Goal: Transaction & Acquisition: Purchase product/service

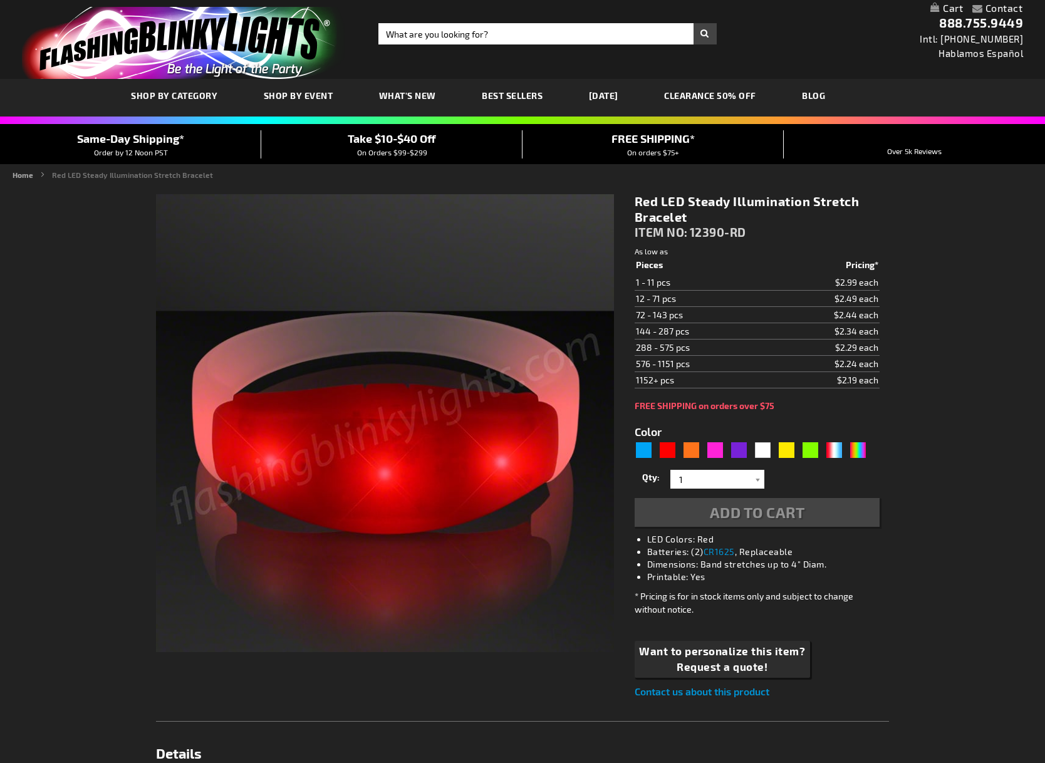
type input "5641"
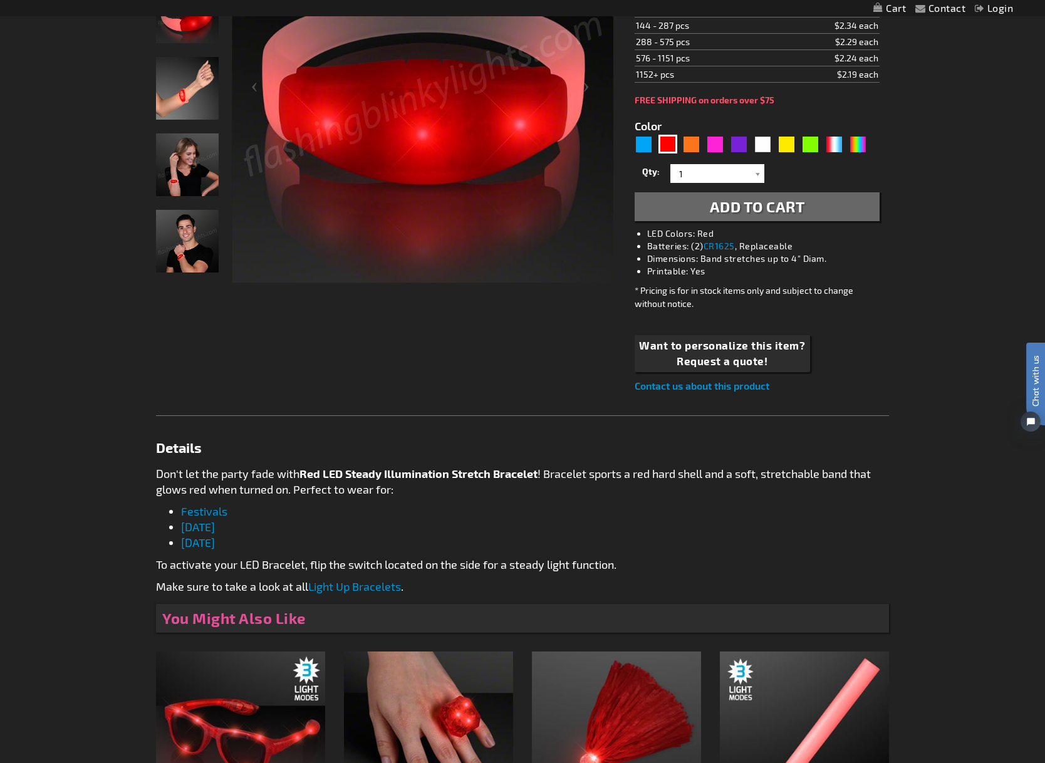
scroll to position [331, 0]
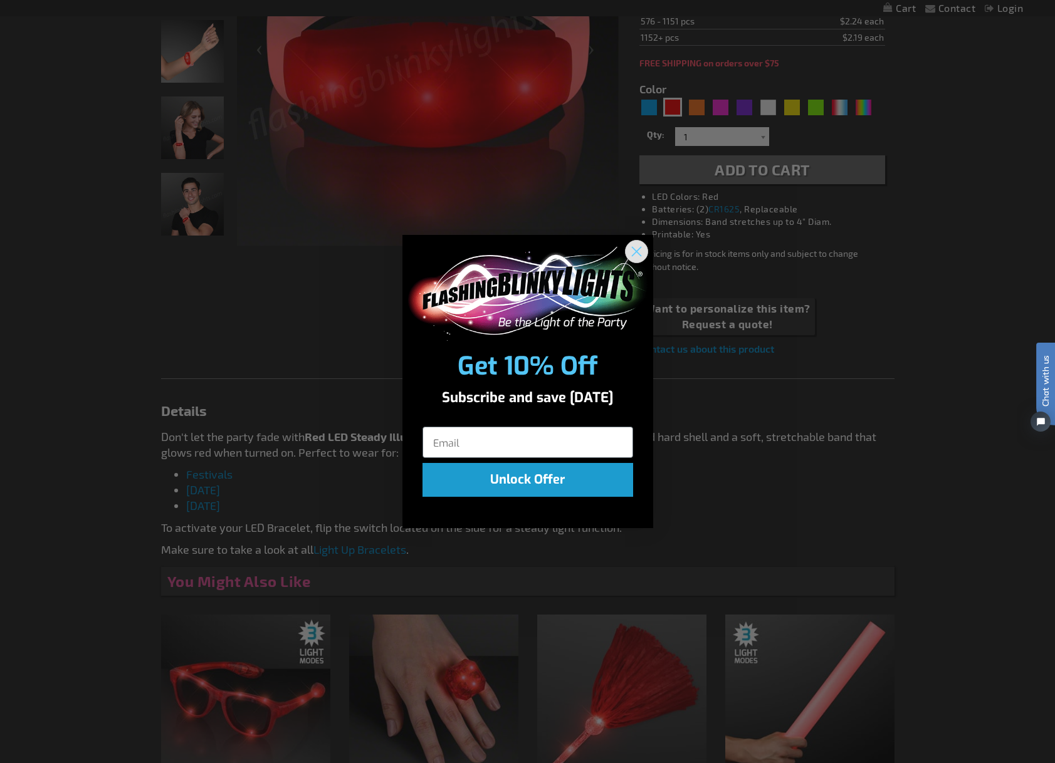
click at [632, 244] on circle "Close dialog" at bounding box center [635, 251] width 21 height 21
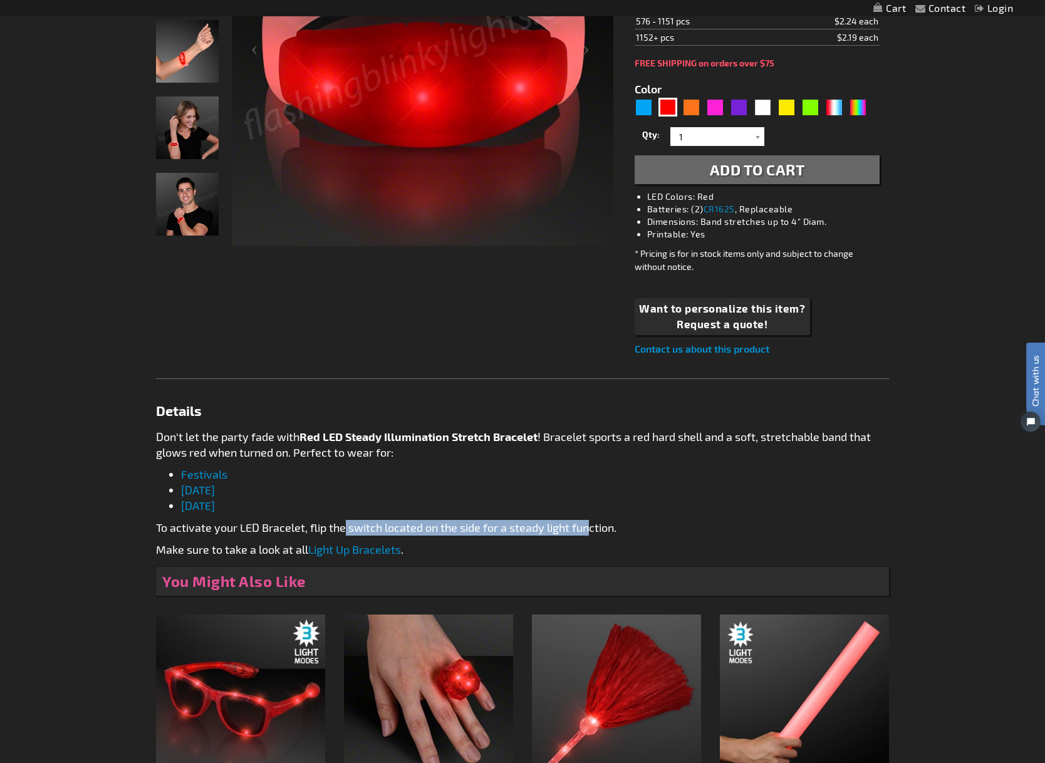
drag, startPoint x: 345, startPoint y: 530, endPoint x: 590, endPoint y: 523, distance: 245.7
click at [590, 523] on p "To activate your LED Bracelet, flip the switch located on the side for a steady…" at bounding box center [522, 528] width 733 height 16
drag, startPoint x: 379, startPoint y: 526, endPoint x: 600, endPoint y: 528, distance: 220.6
click at [600, 528] on p "To activate your LED Bracelet, flip the switch located on the side for a steady…" at bounding box center [522, 528] width 733 height 16
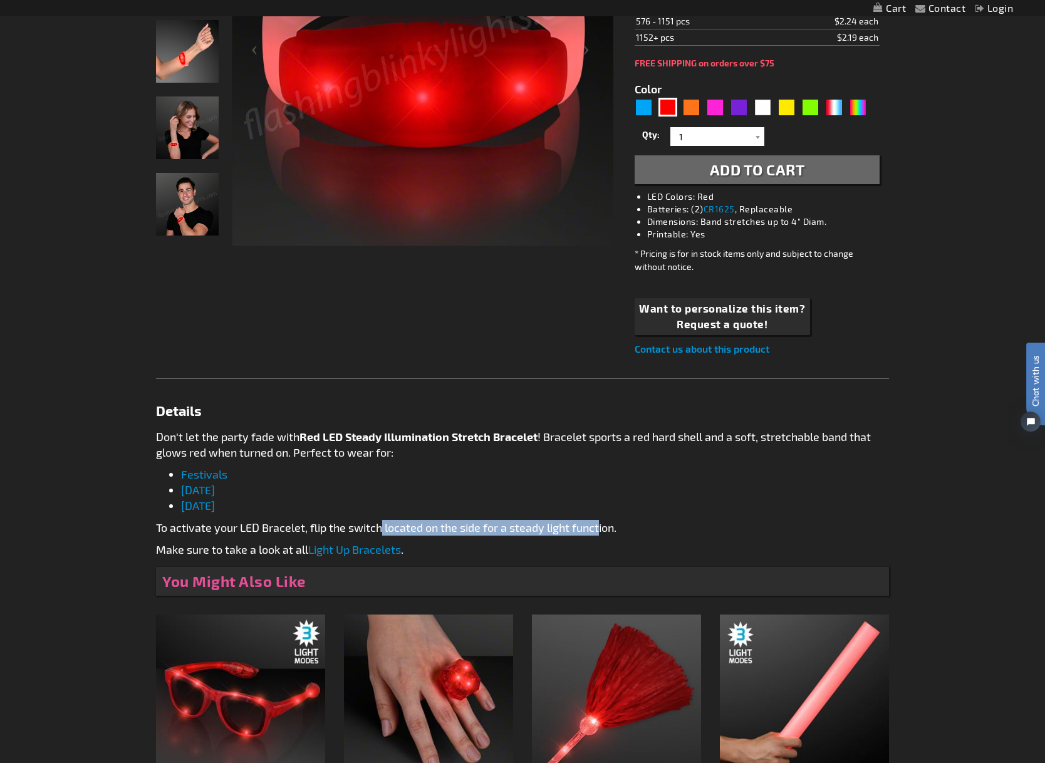
click at [600, 528] on p "To activate your LED Bracelet, flip the switch located on the side for a steady…" at bounding box center [522, 528] width 733 height 16
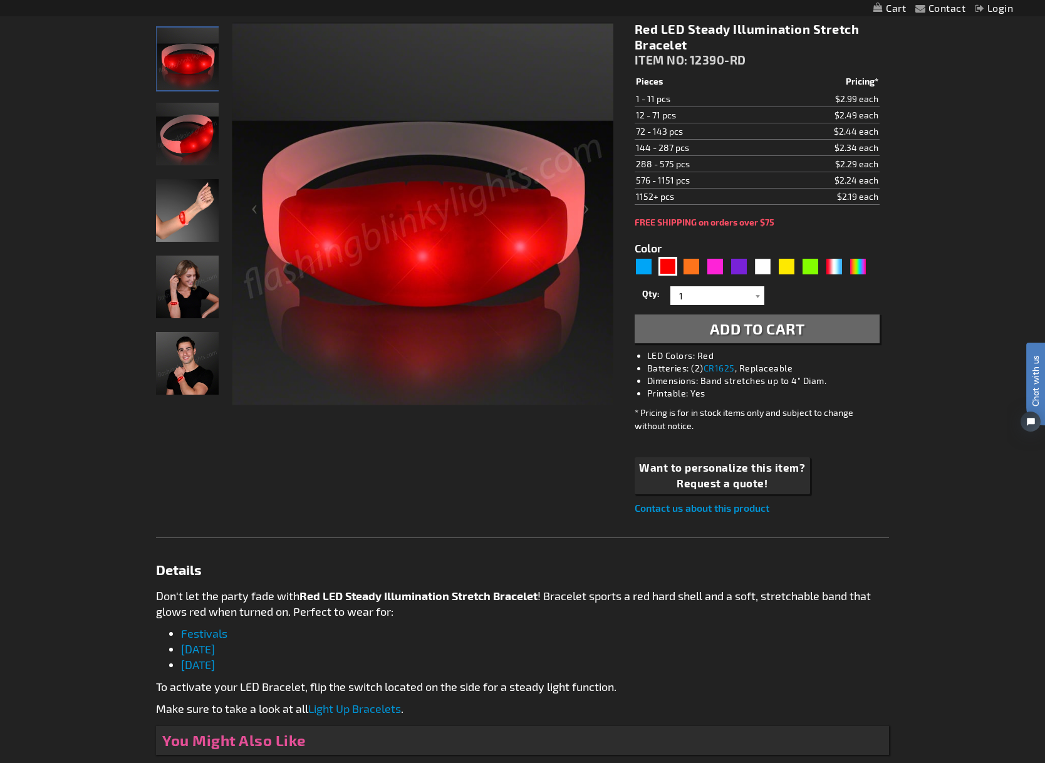
scroll to position [0, 0]
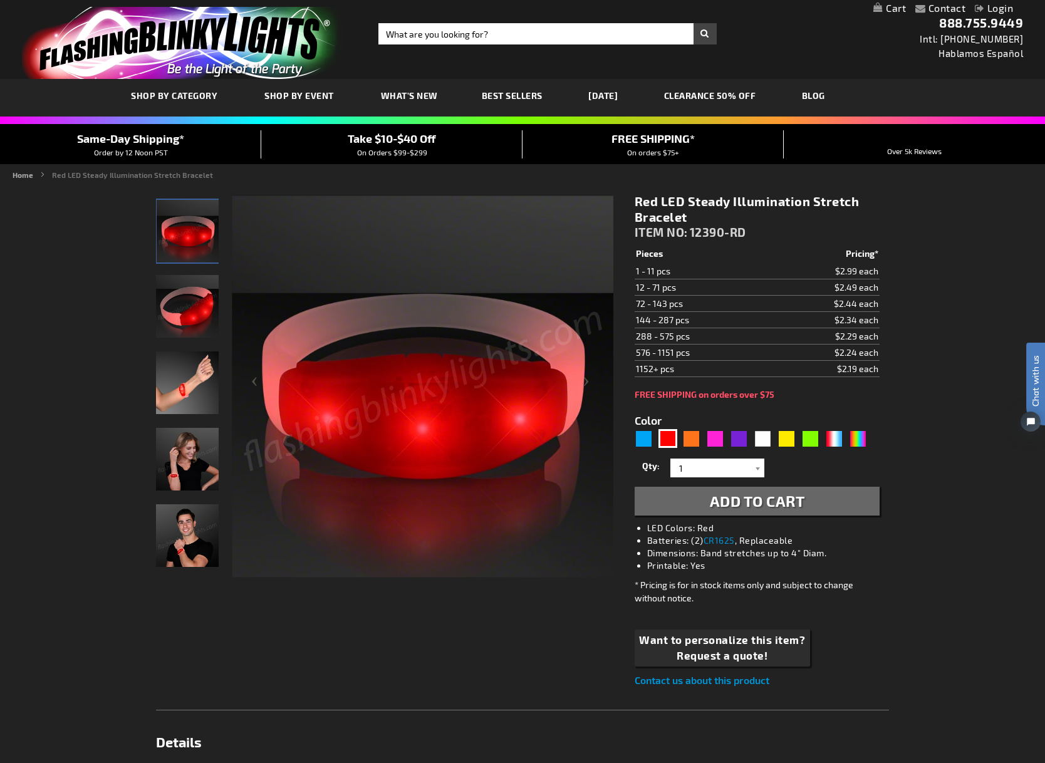
click at [210, 308] on img "Light Up Red Illumination Stretch Bracelet" at bounding box center [187, 306] width 63 height 63
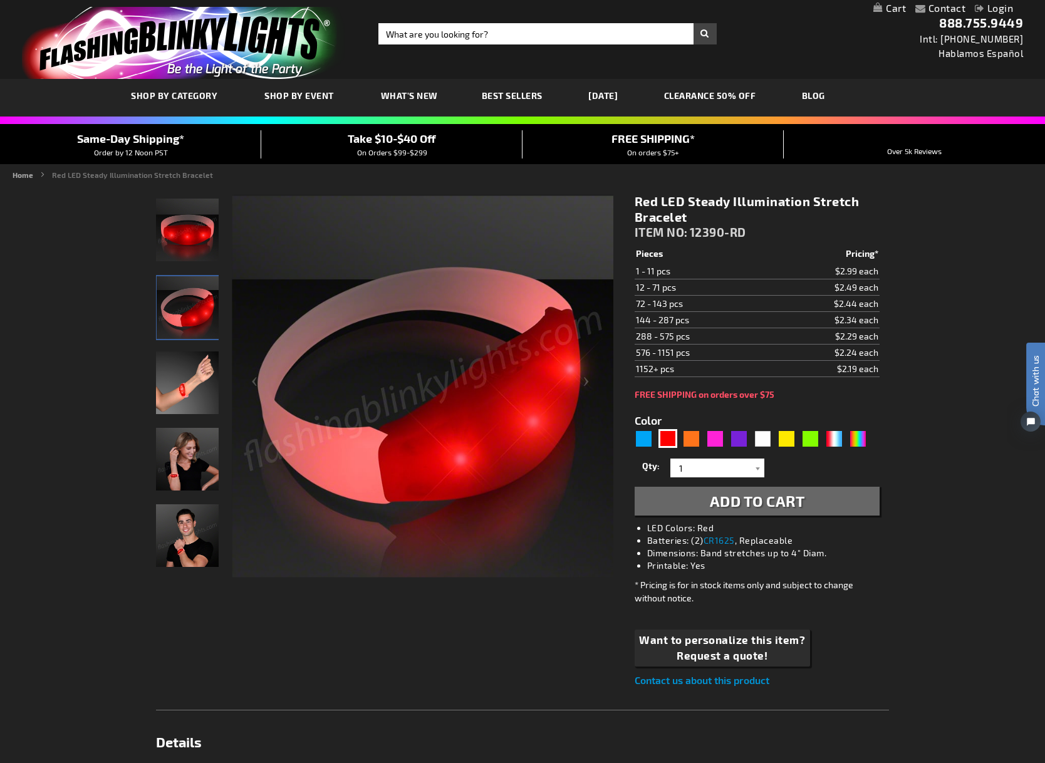
click at [190, 390] on img "Hand model wearing Light Up Red Illumination Stretch Bracelet" at bounding box center [187, 383] width 63 height 63
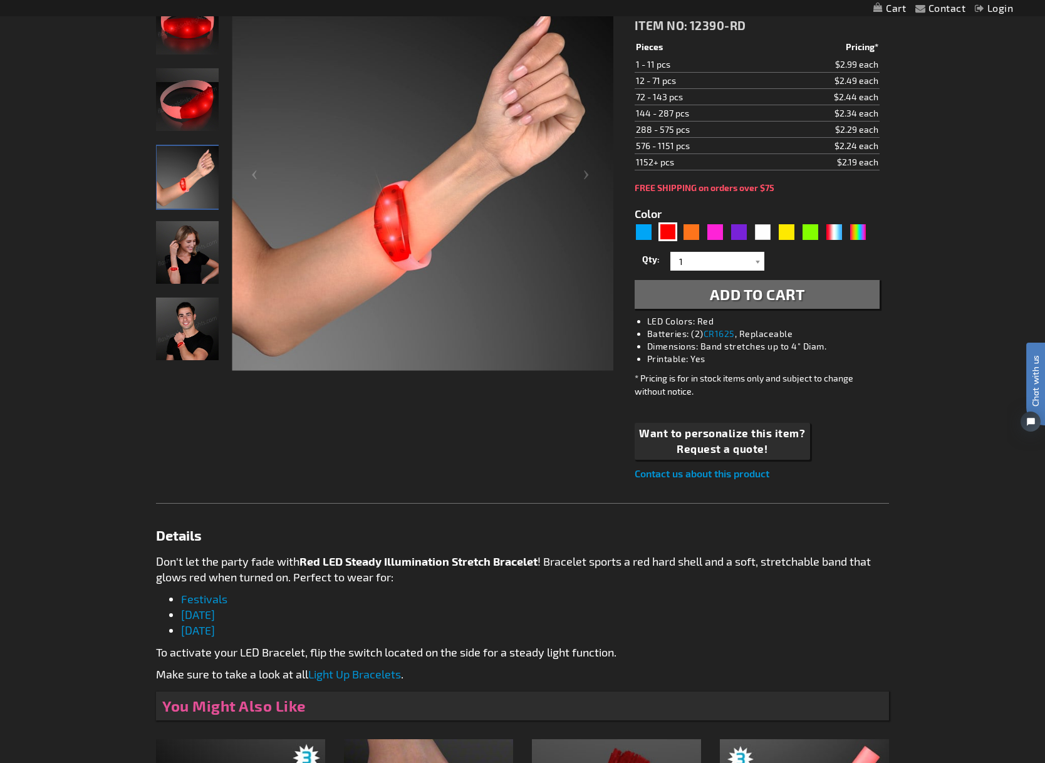
scroll to position [317, 0]
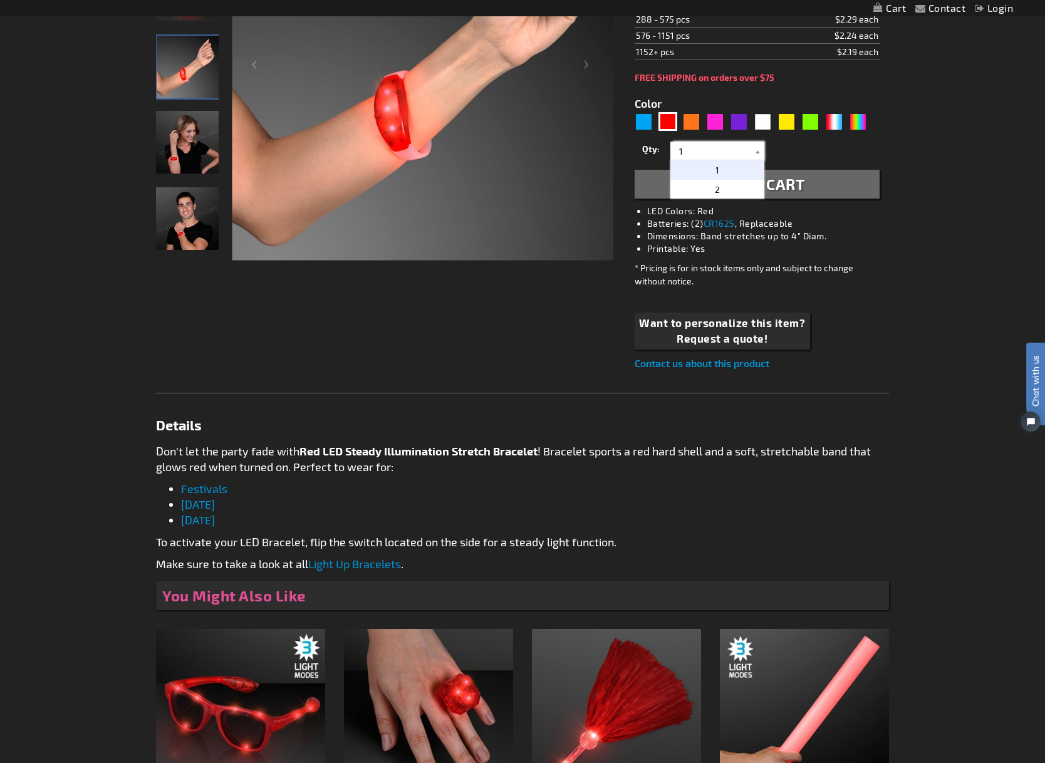
click at [731, 158] on input "1" at bounding box center [719, 151] width 91 height 19
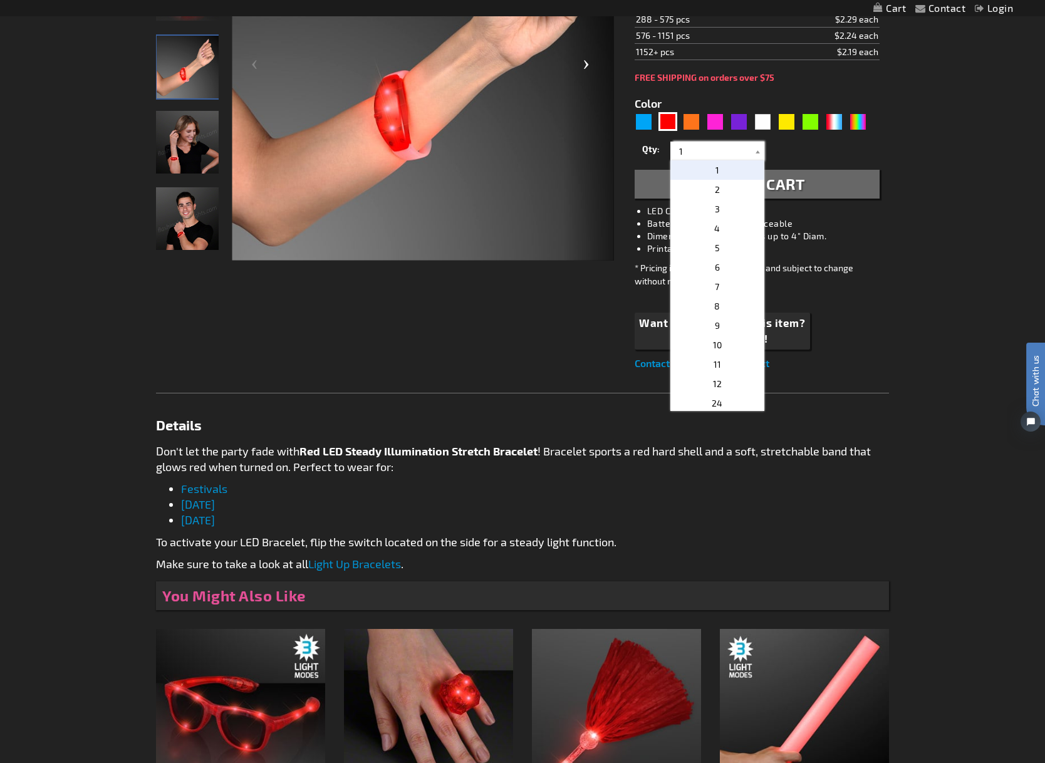
drag, startPoint x: 719, startPoint y: 152, endPoint x: 612, endPoint y: 149, distance: 107.2
click at [612, 149] on div "Checkout as a new customer Creating an account has many benefits: See order and…" at bounding box center [522, 373] width 733 height 1013
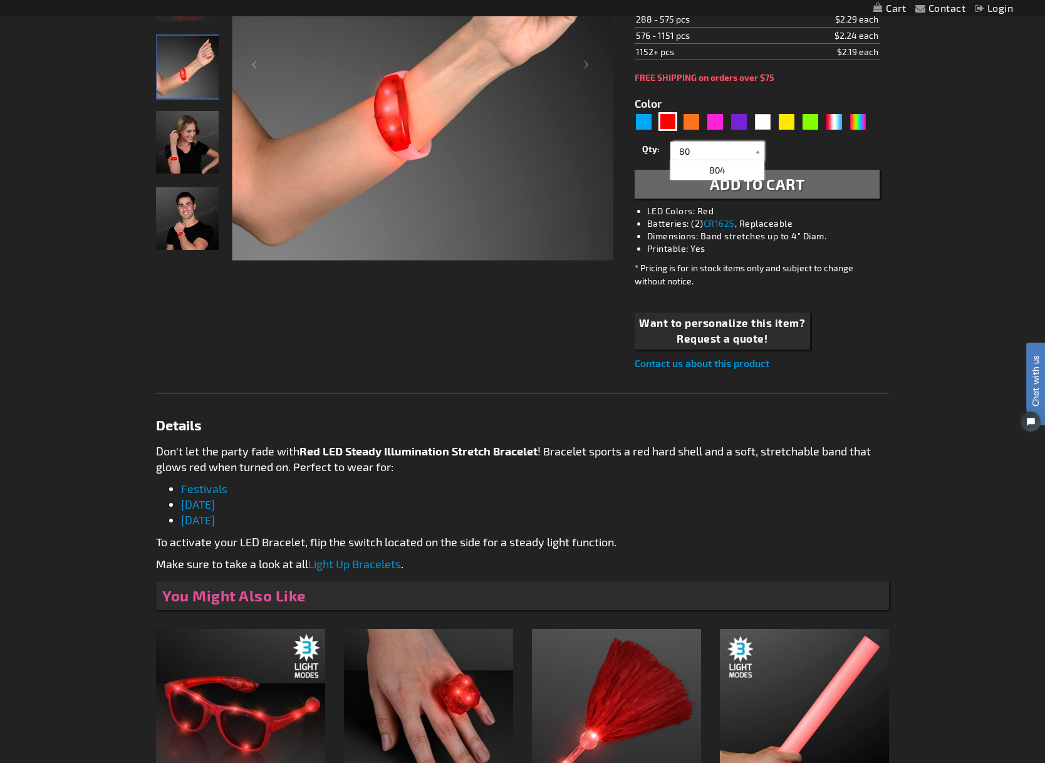
type input "80"
click at [955, 204] on div "Contact Compare Products Login Skip to Content My Cart My Cart Close You have n…" at bounding box center [522, 433] width 1045 height 1501
click at [793, 190] on span "Add to Cart" at bounding box center [757, 184] width 95 height 18
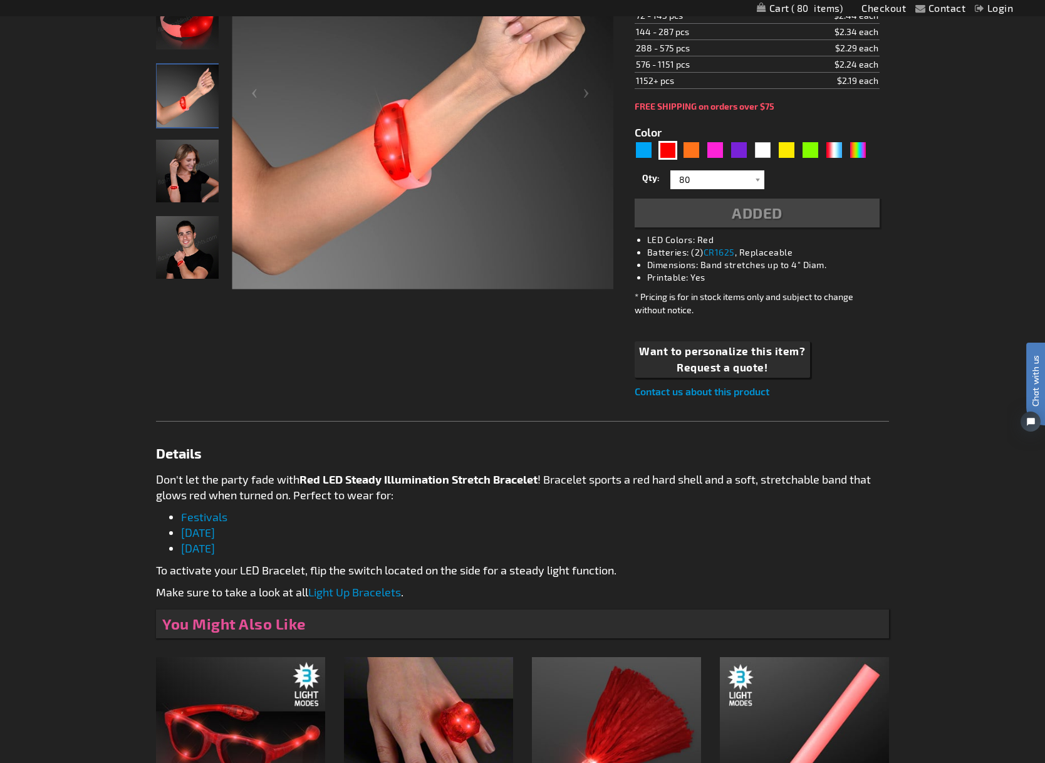
scroll to position [346, 0]
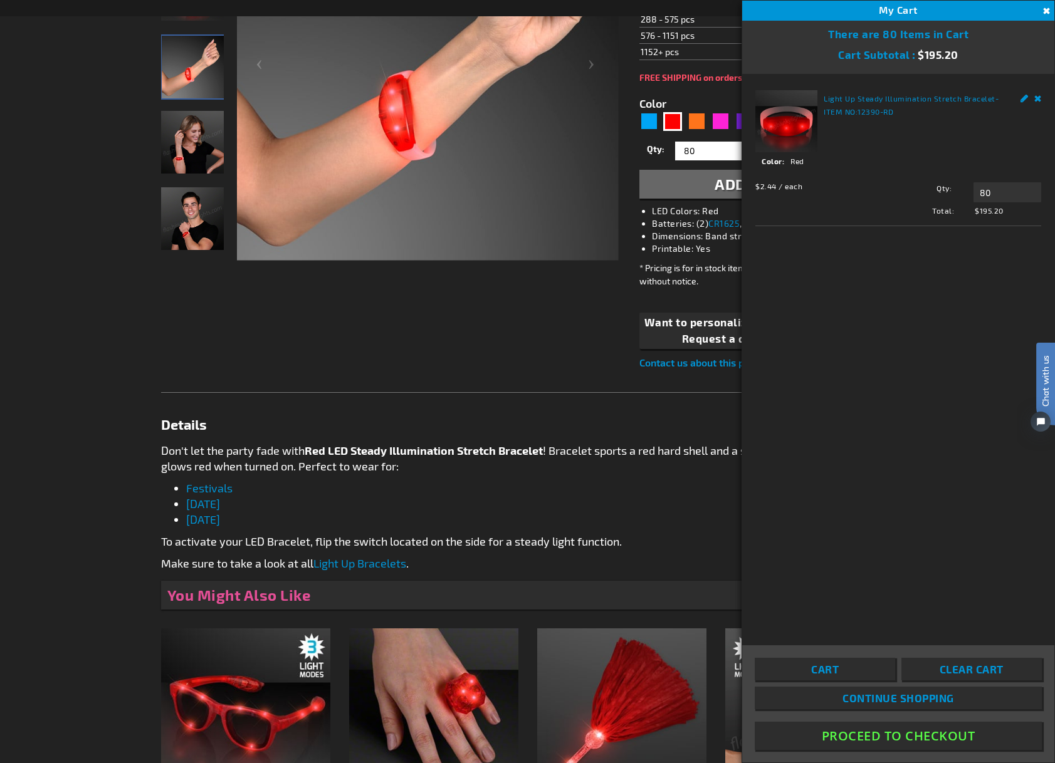
click at [661, 560] on p "Make sure to take a look at all Light Up Bracelets ." at bounding box center [527, 564] width 733 height 16
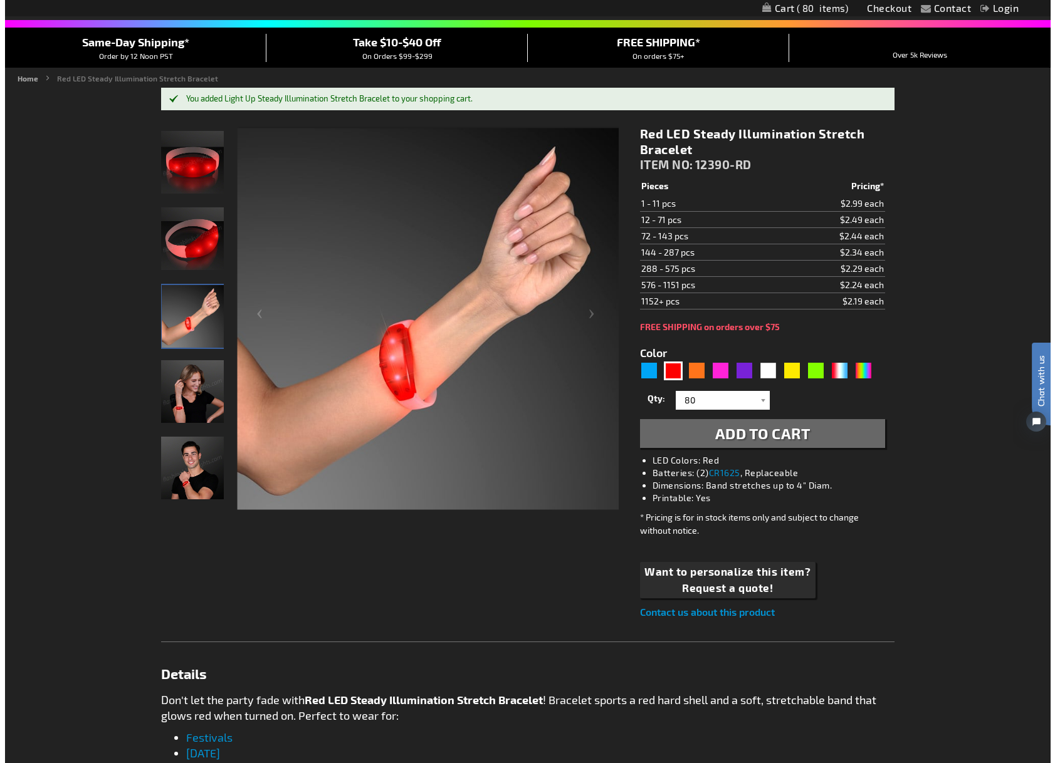
scroll to position [0, 0]
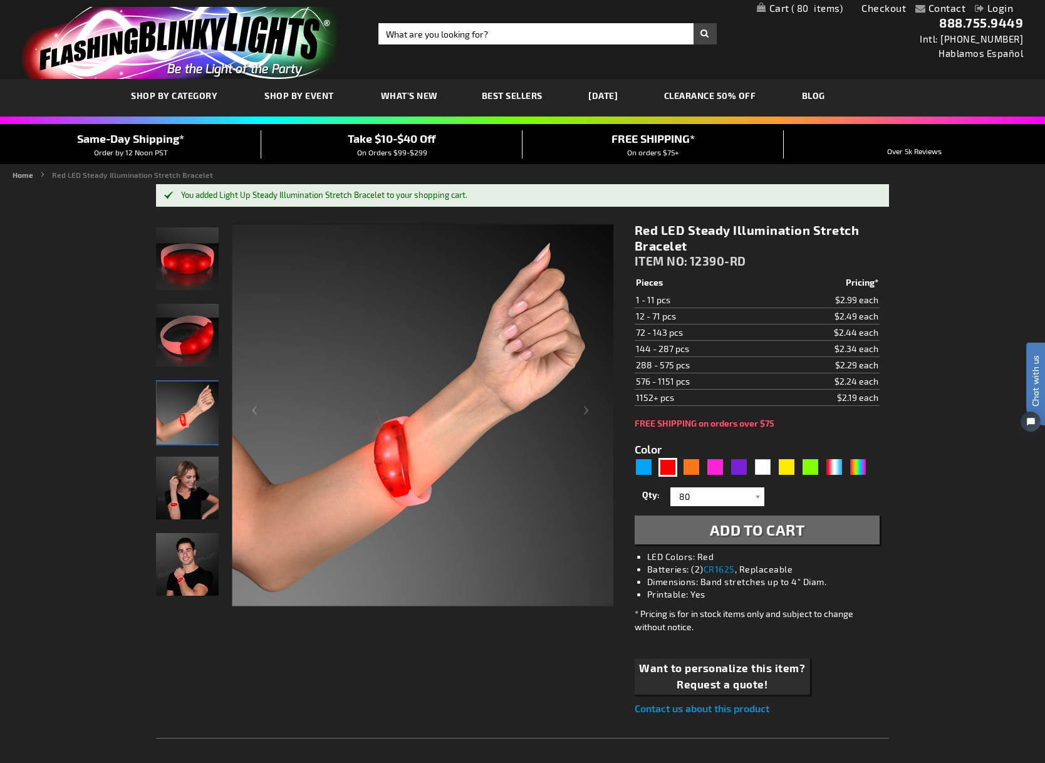
click at [818, 13] on link "My Cart 80 80 items" at bounding box center [800, 9] width 86 height 12
